Goal: Entertainment & Leisure: Consume media (video, audio)

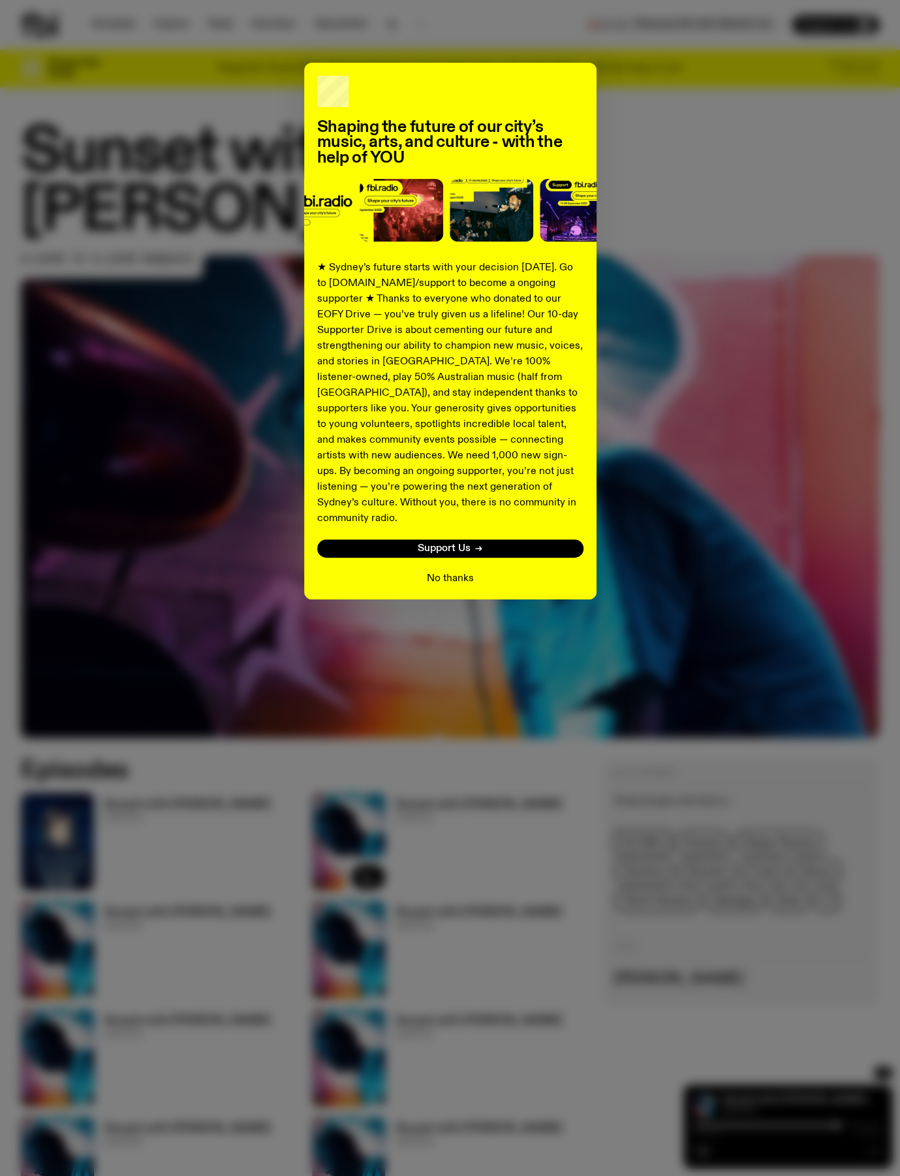
click at [445, 571] on button "No thanks" at bounding box center [450, 579] width 47 height 16
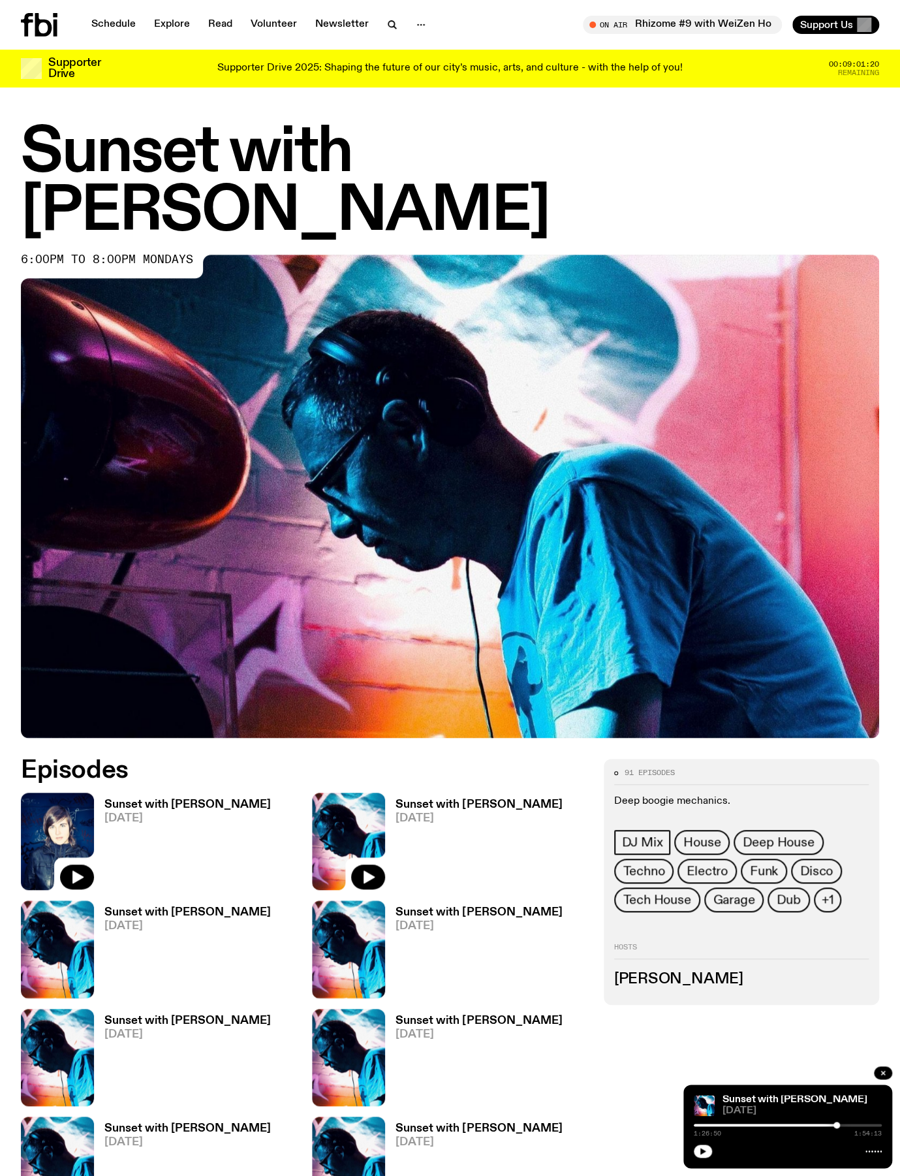
click at [68, 793] on img at bounding box center [57, 841] width 73 height 97
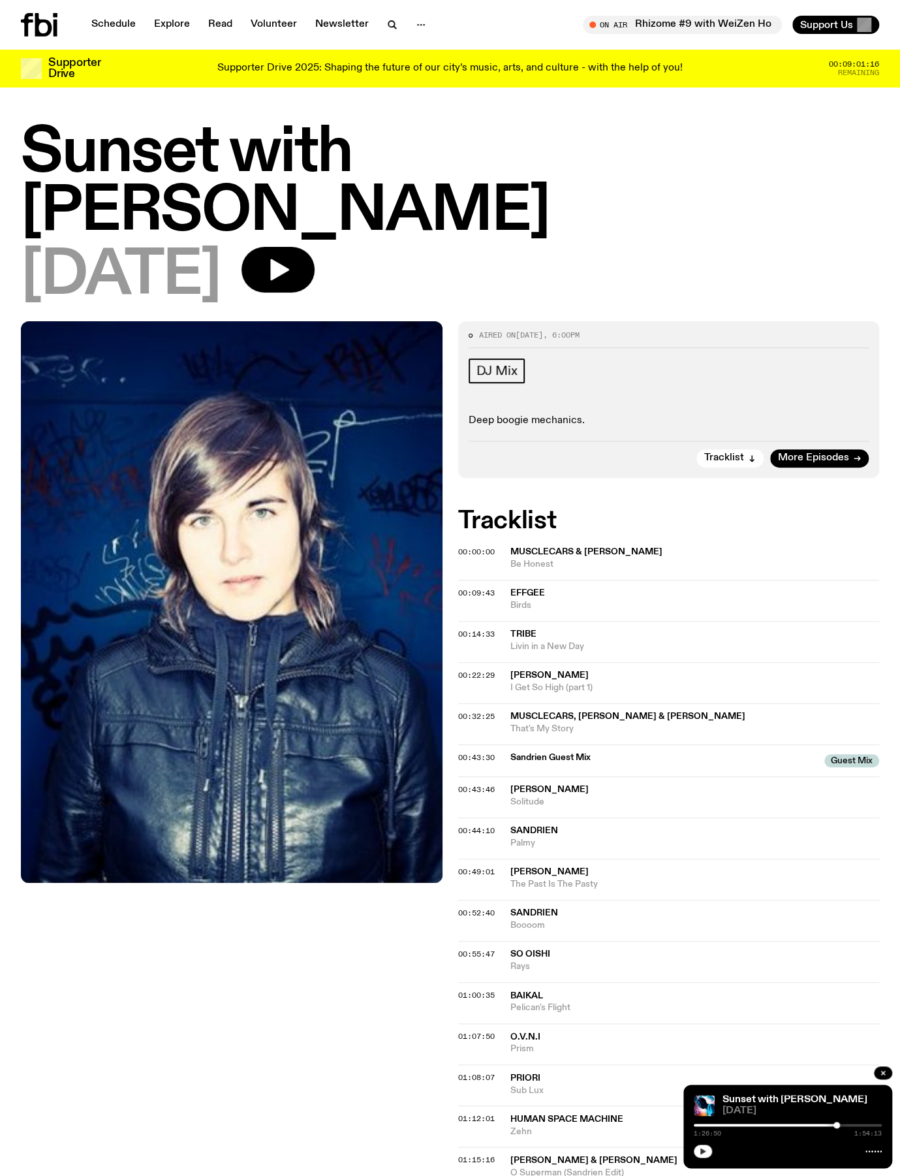
click at [701, 1155] on button "button" at bounding box center [703, 1151] width 18 height 13
click at [328, 962] on div at bounding box center [232, 832] width 422 height 1022
click at [289, 259] on icon "button" at bounding box center [279, 270] width 19 height 22
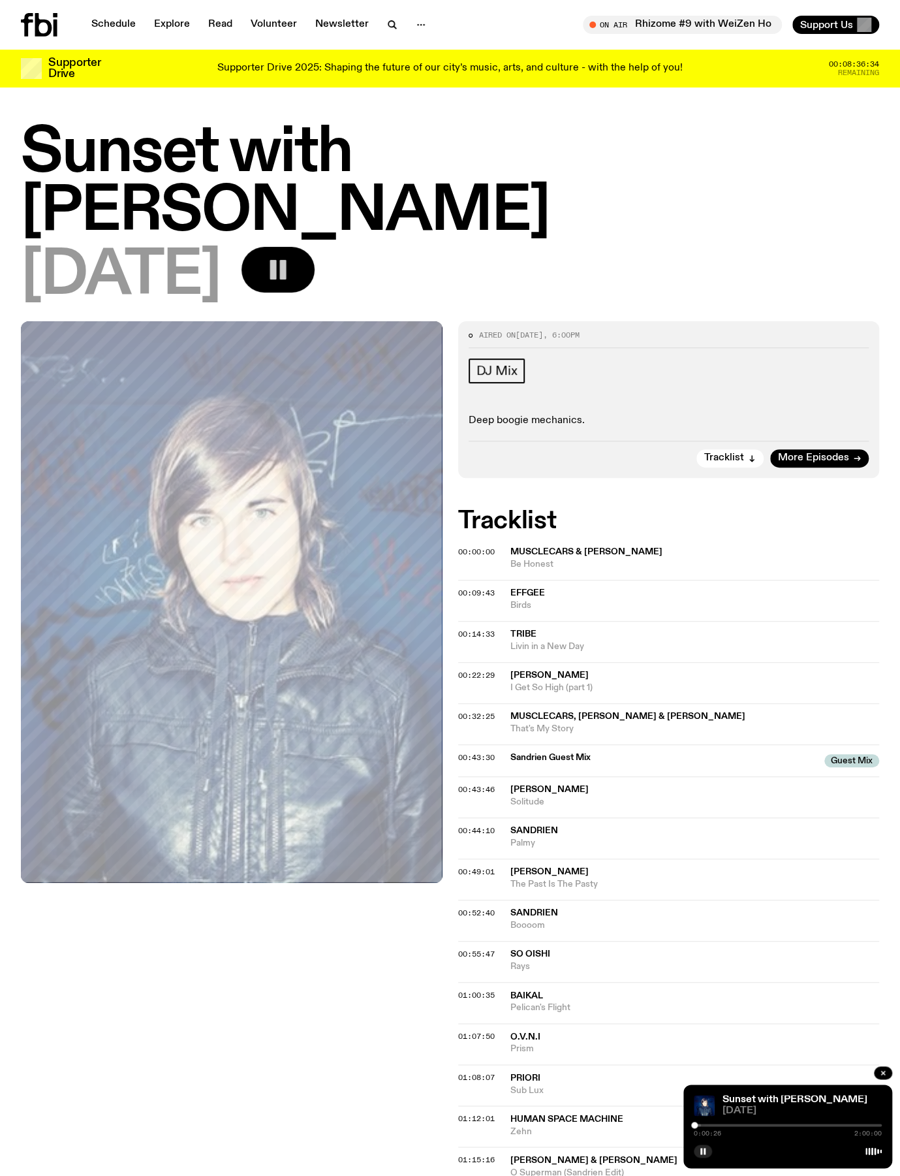
click at [700, 1125] on div at bounding box center [607, 1125] width 188 height 3
click at [705, 1151] on icon "button" at bounding box center [703, 1151] width 8 height 8
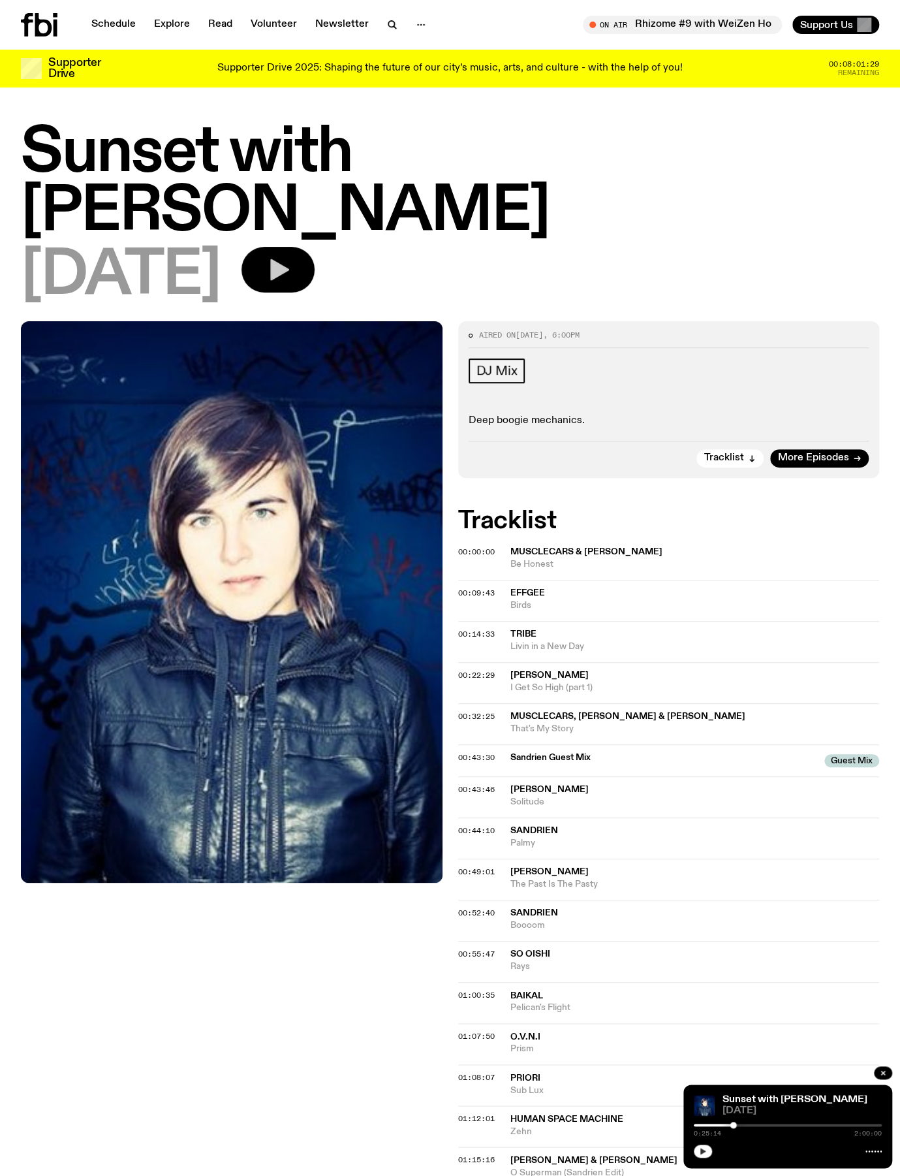
click at [700, 1152] on icon "button" at bounding box center [703, 1151] width 8 height 8
